Goal: Obtain resource: Download file/media

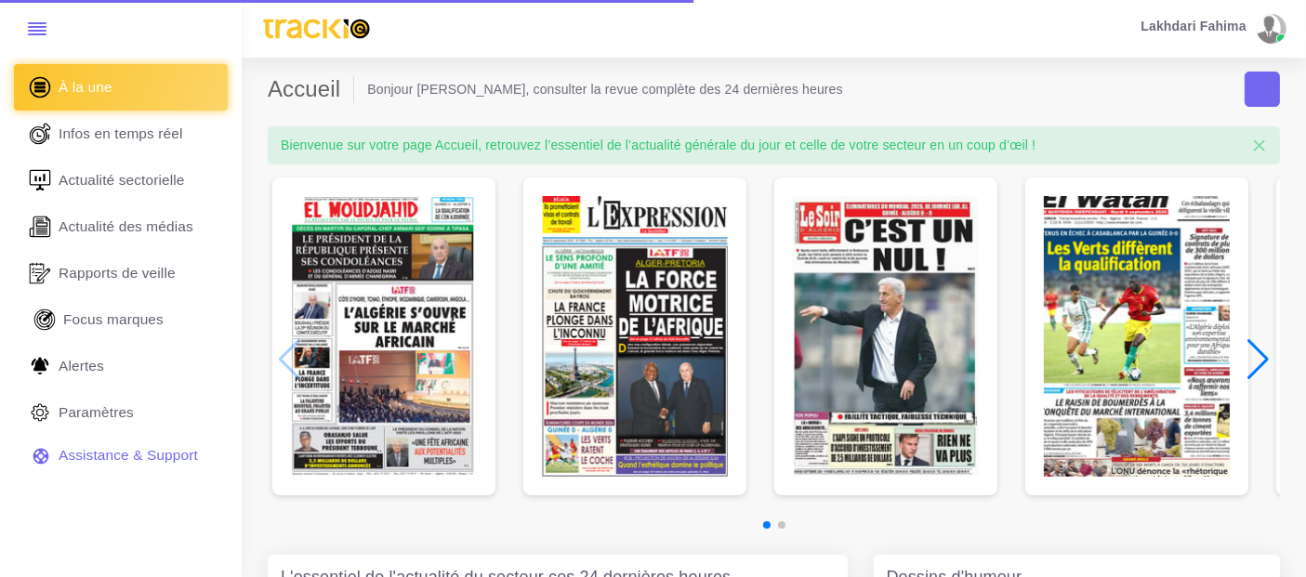
click at [140, 332] on link "Focus marques" at bounding box center [121, 320] width 214 height 46
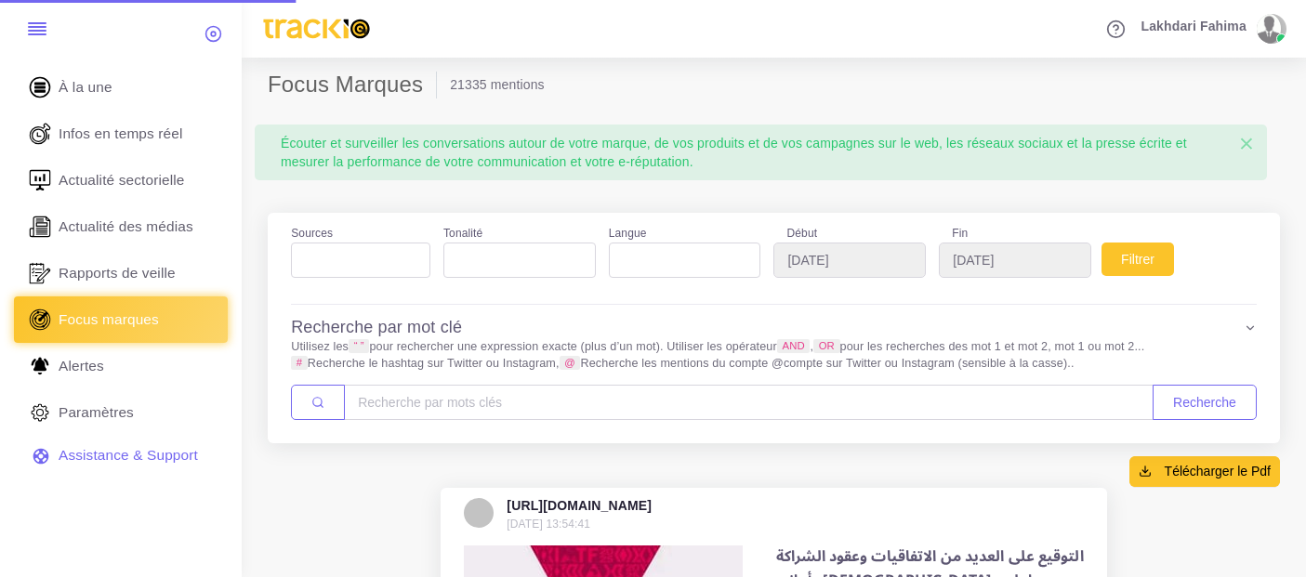
select select
click at [404, 246] on ul at bounding box center [361, 256] width 138 height 25
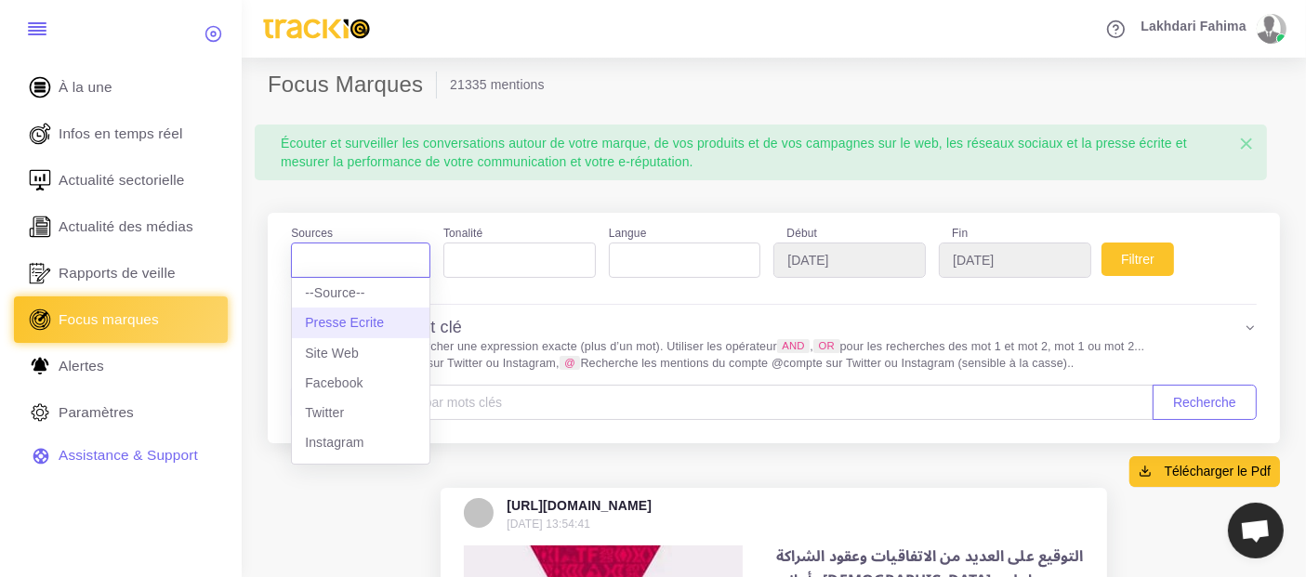
select select "presseecrite"
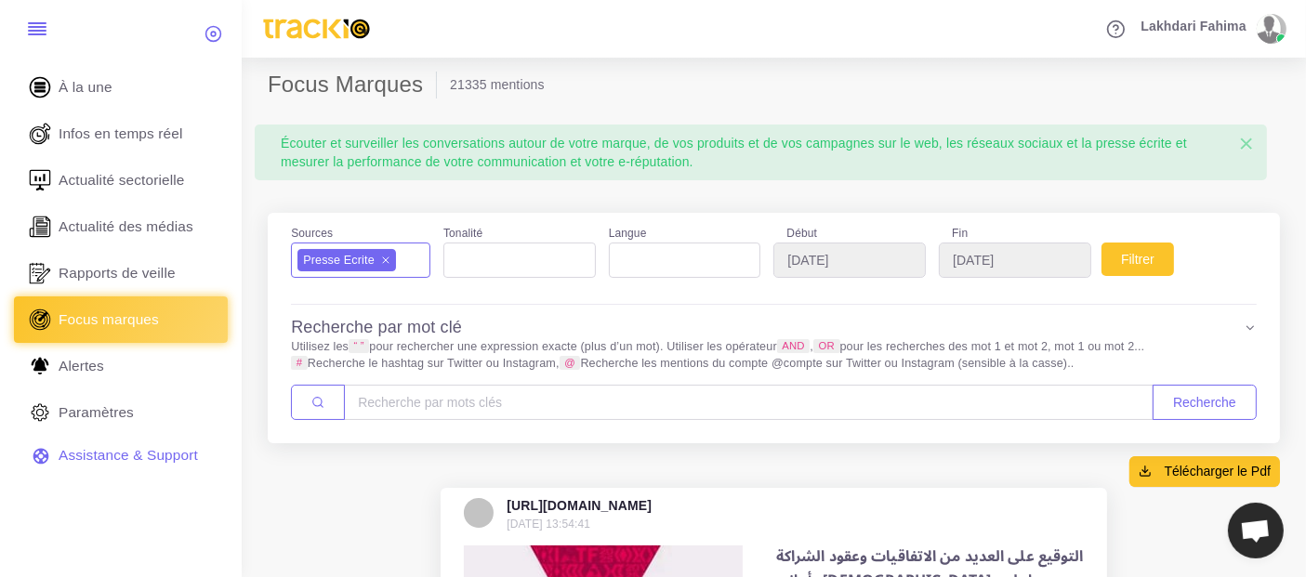
scroll to position [16, 0]
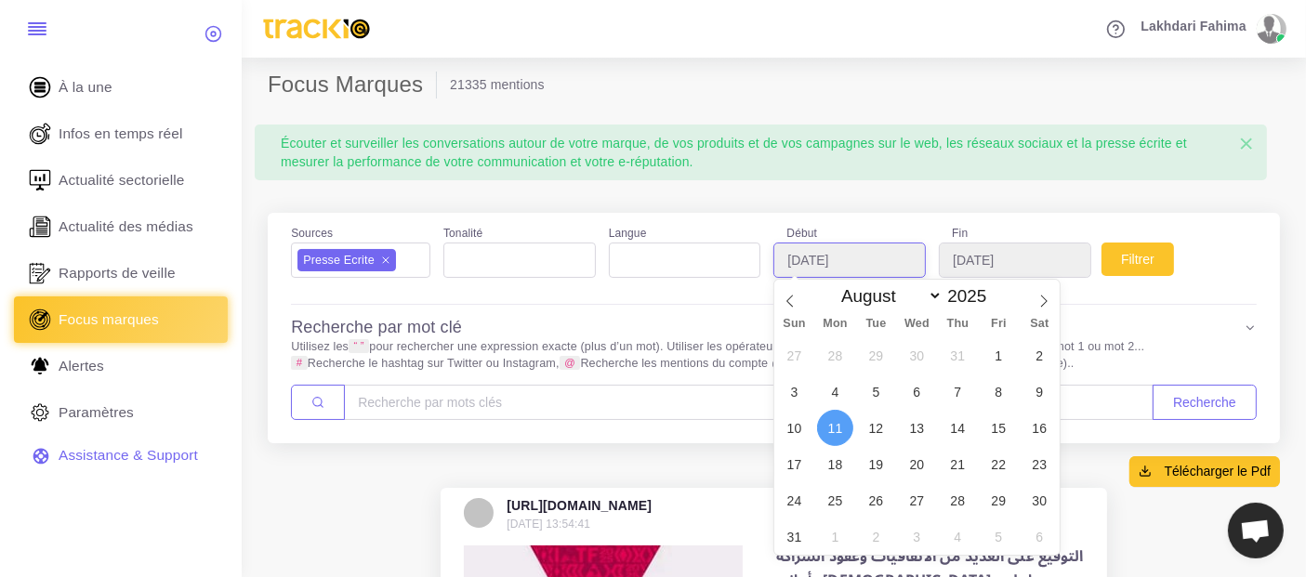
click at [844, 258] on input "2025-08-11" at bounding box center [849, 260] width 152 height 35
click at [863, 297] on select "January February March April May June July August September October November De…" at bounding box center [888, 295] width 110 height 21
select select "8"
click at [833, 285] on select "January February March April May June July August September October November De…" at bounding box center [888, 295] width 110 height 21
type input "[DATE]"
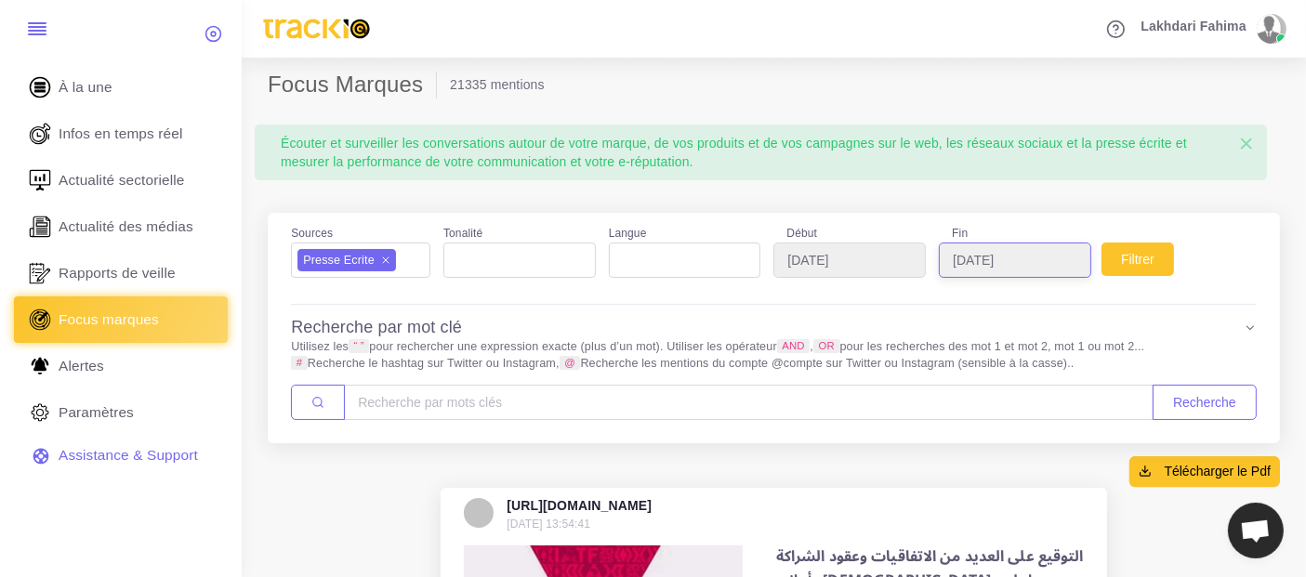
click at [1004, 264] on input "2025-09-11" at bounding box center [1015, 260] width 152 height 35
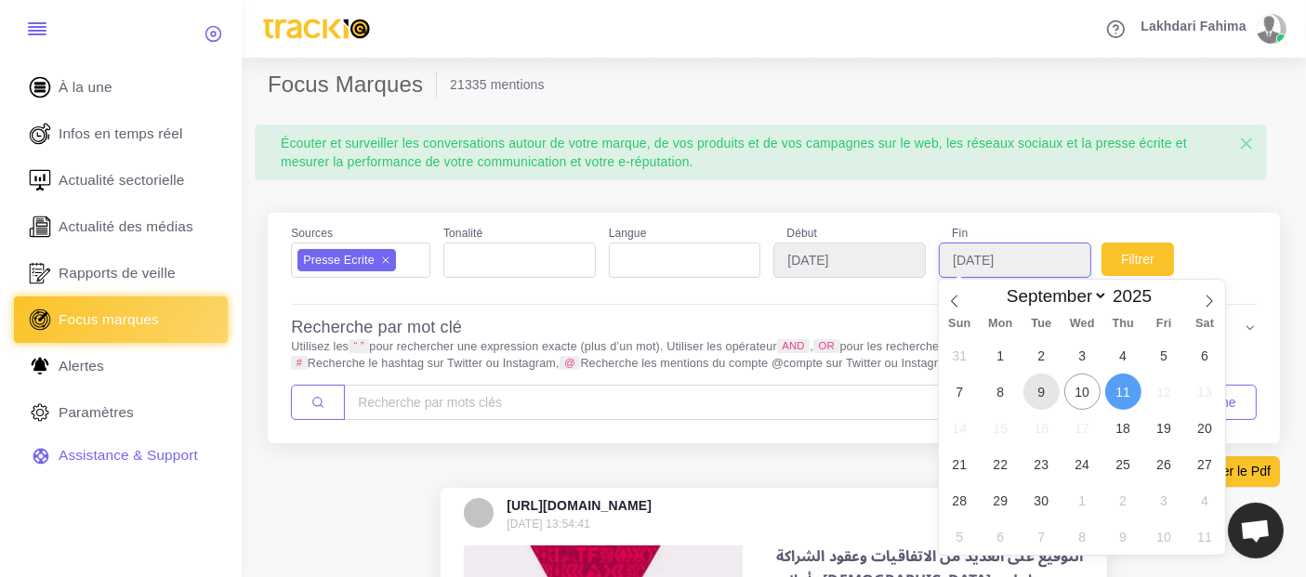
type input "[DATE]"
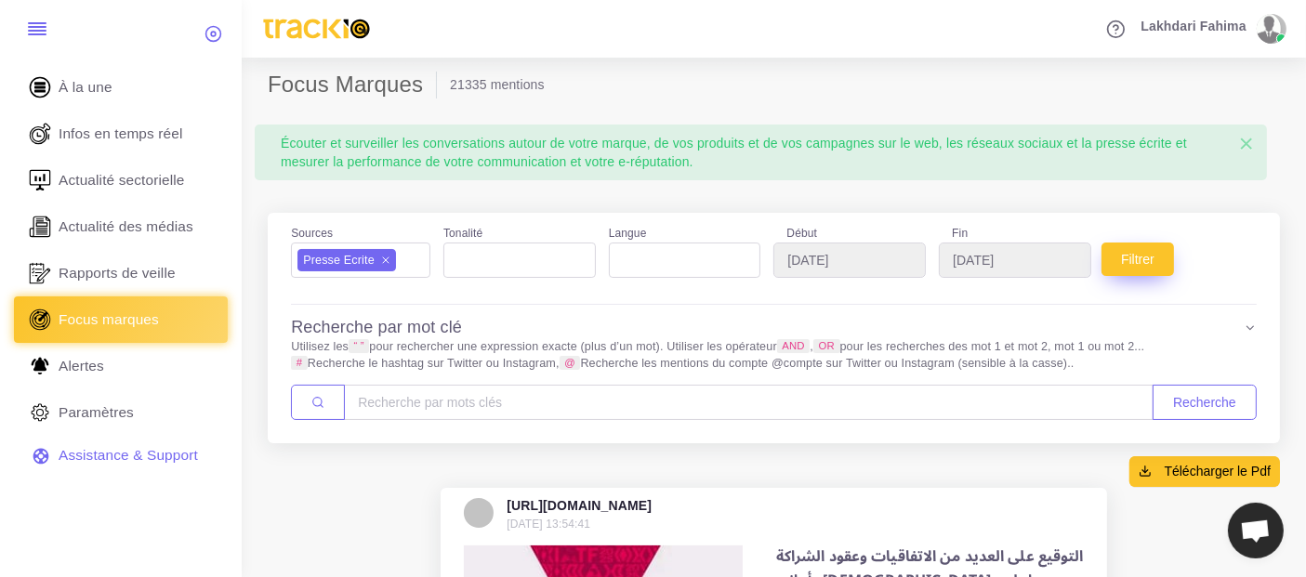
click at [1136, 260] on button "Filtrer" at bounding box center [1137, 259] width 73 height 33
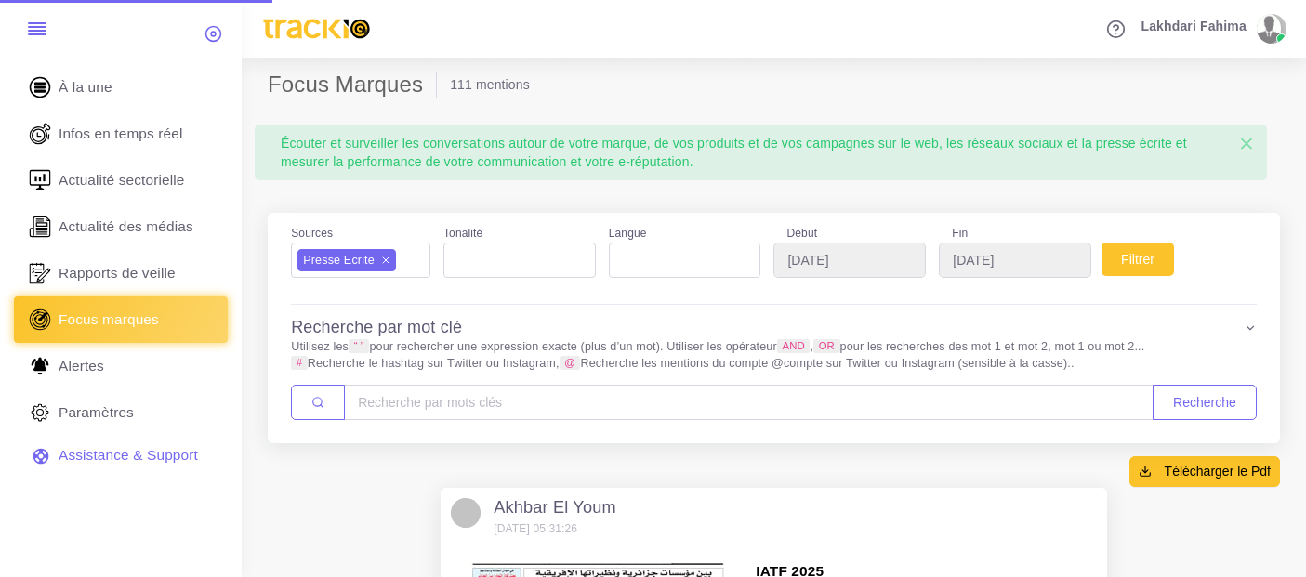
select select
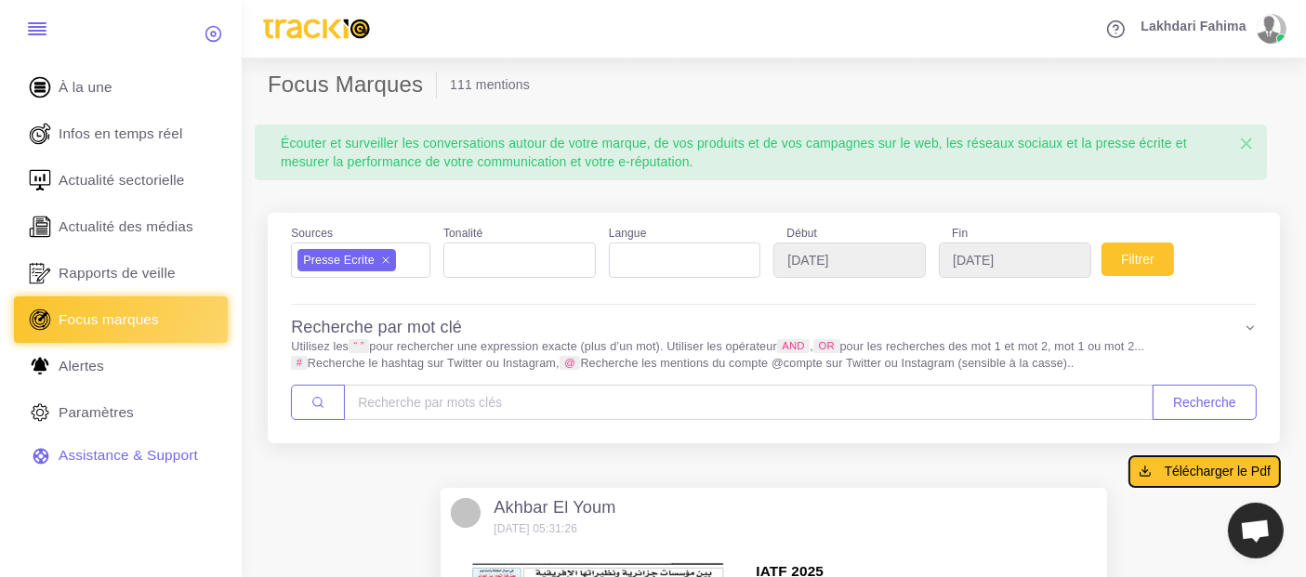
click at [1195, 473] on span "Télécharger le Pdf" at bounding box center [1218, 471] width 106 height 19
